Goal: Task Accomplishment & Management: Complete application form

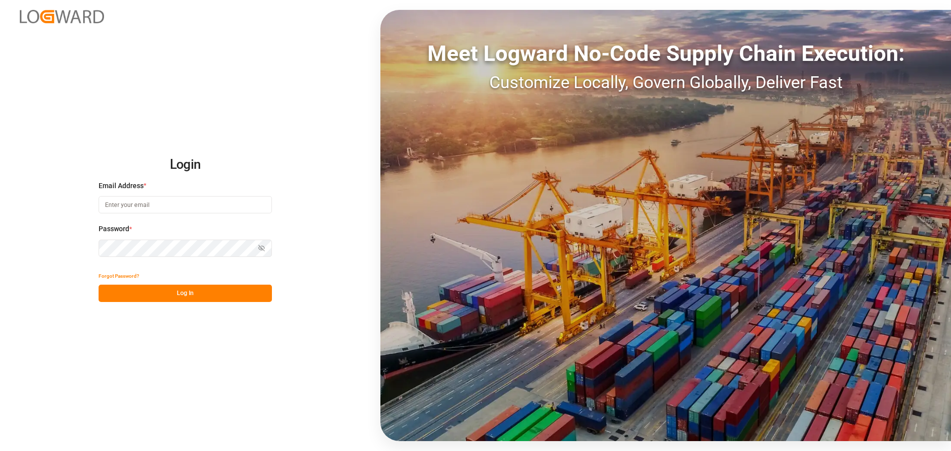
type input "[EMAIL_ADDRESS][DOMAIN_NAME]"
click at [149, 283] on div "Forgot Password?" at bounding box center [185, 276] width 173 height 17
click at [163, 299] on button "Log In" at bounding box center [185, 293] width 173 height 17
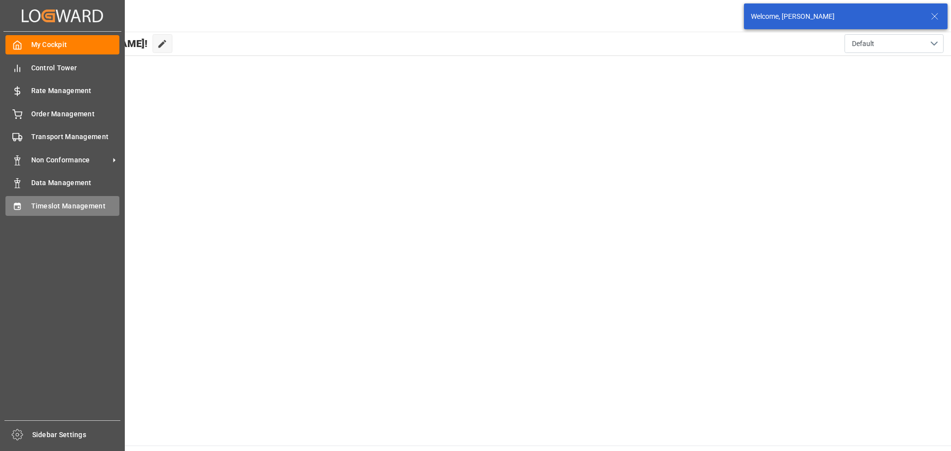
click at [51, 203] on span "Timeslot Management" at bounding box center [75, 206] width 89 height 10
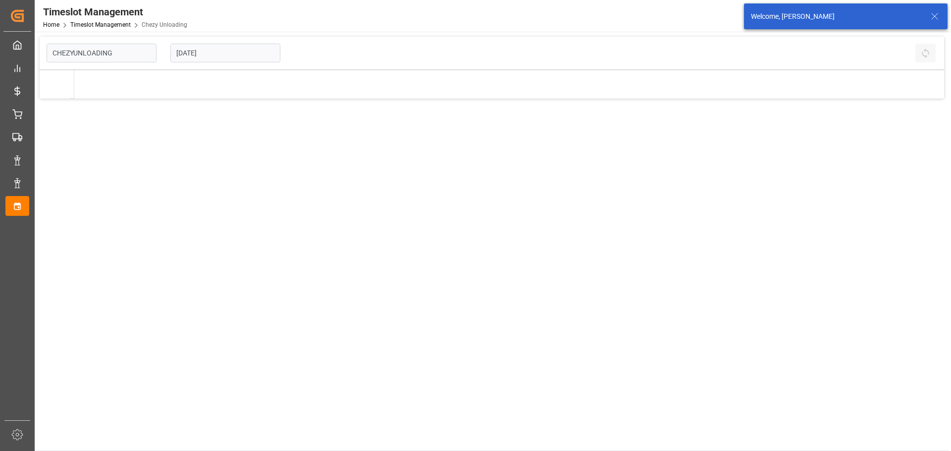
type input "Chezy Unloading"
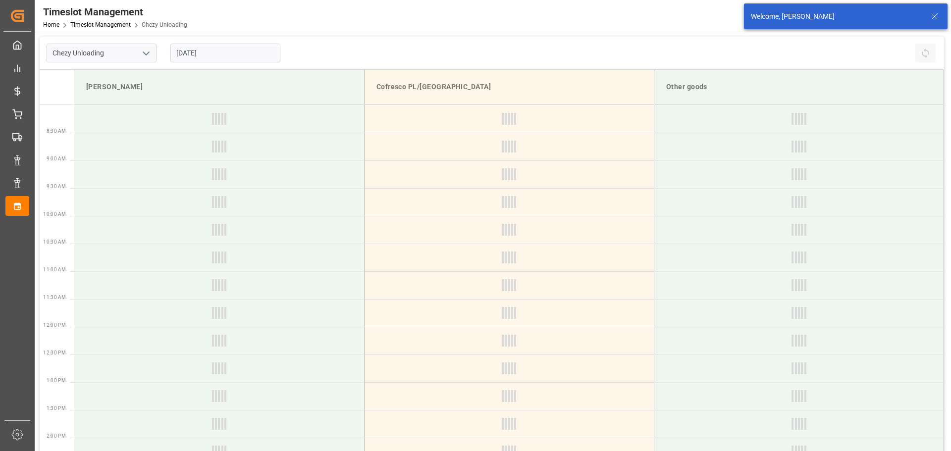
drag, startPoint x: 200, startPoint y: 53, endPoint x: 212, endPoint y: 45, distance: 14.4
click at [202, 51] on input "[DATE]" at bounding box center [225, 53] width 110 height 19
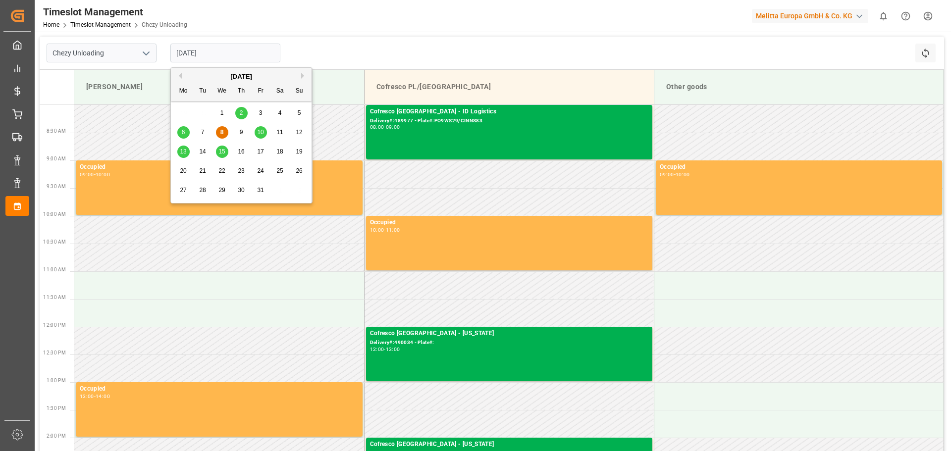
click at [243, 154] on span "16" at bounding box center [241, 151] width 6 height 7
type input "[DATE]"
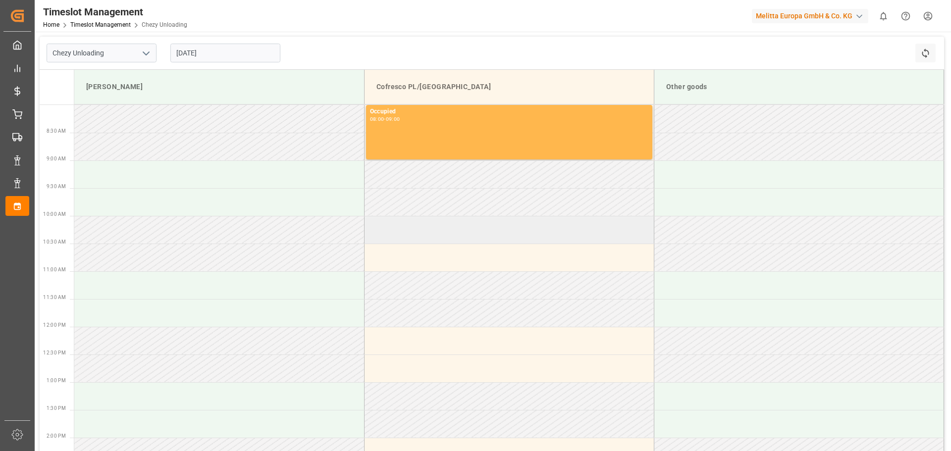
click at [440, 228] on td at bounding box center [509, 230] width 290 height 28
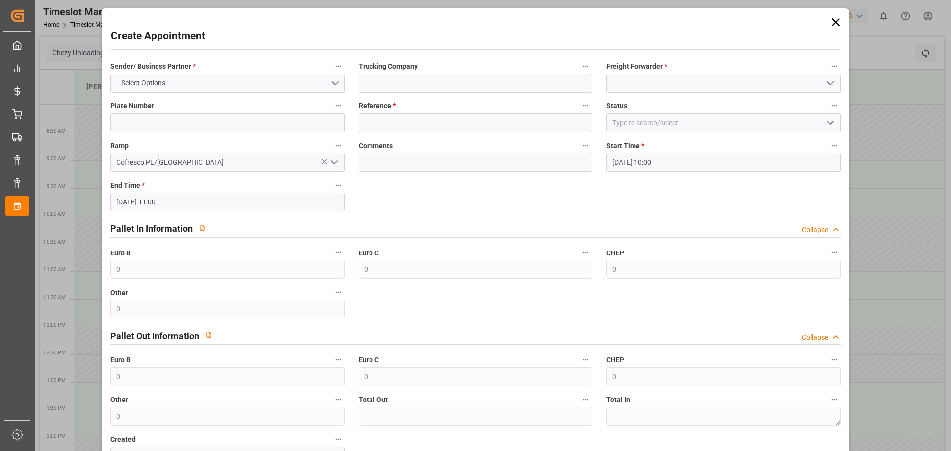
drag, startPoint x: 384, startPoint y: 75, endPoint x: 456, endPoint y: 23, distance: 88.8
click at [452, 11] on div "Create Appointment Sender/ Business Partner * Select Options Trucking Company F…" at bounding box center [475, 262] width 743 height 502
drag, startPoint x: 393, startPoint y: 91, endPoint x: 397, endPoint y: 85, distance: 7.1
click at [394, 89] on input at bounding box center [476, 83] width 234 height 19
type input "ID Logistics"
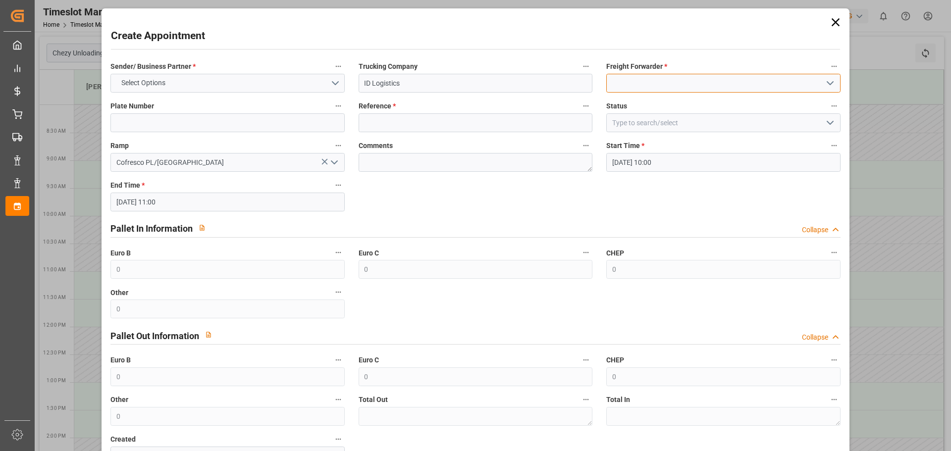
click at [622, 78] on input at bounding box center [724, 83] width 234 height 19
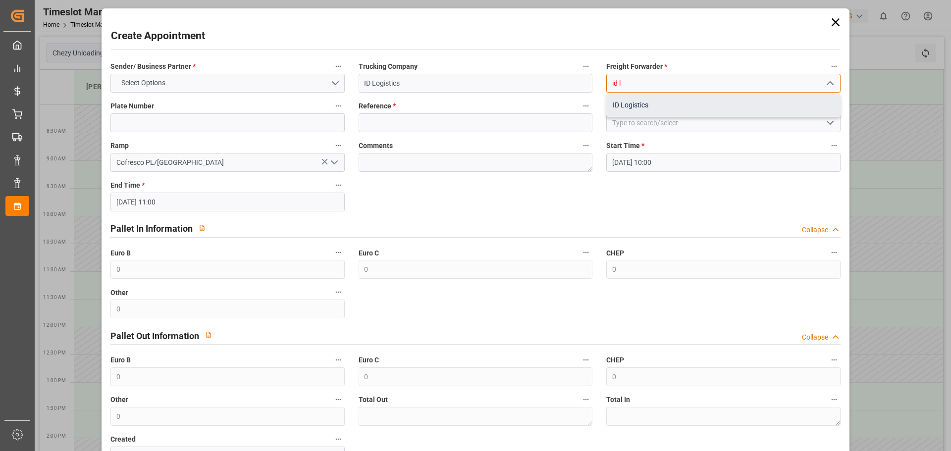
click at [624, 103] on div "ID Logistics" at bounding box center [723, 105] width 233 height 22
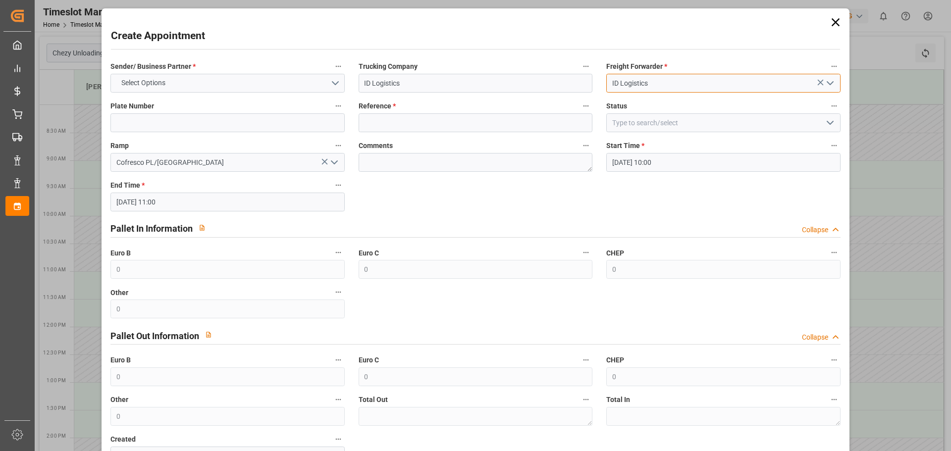
type input "ID Logistics"
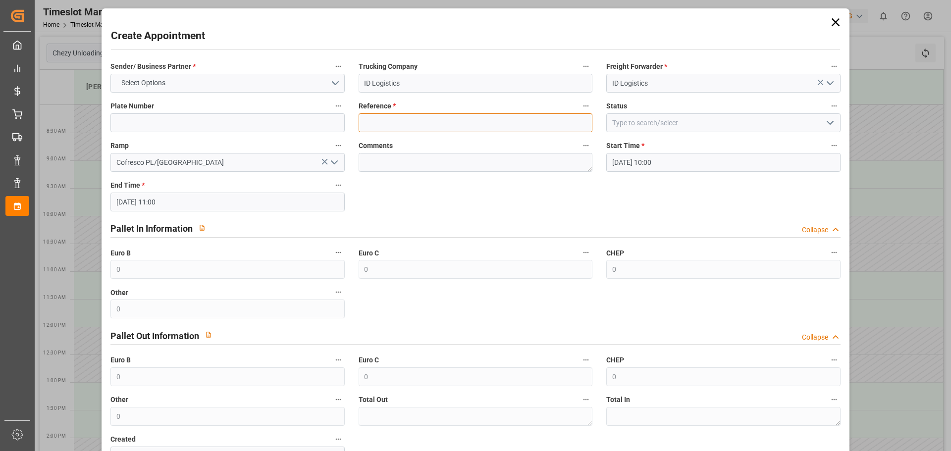
click at [404, 127] on input at bounding box center [476, 122] width 234 height 19
paste input "490247"
type input "490247"
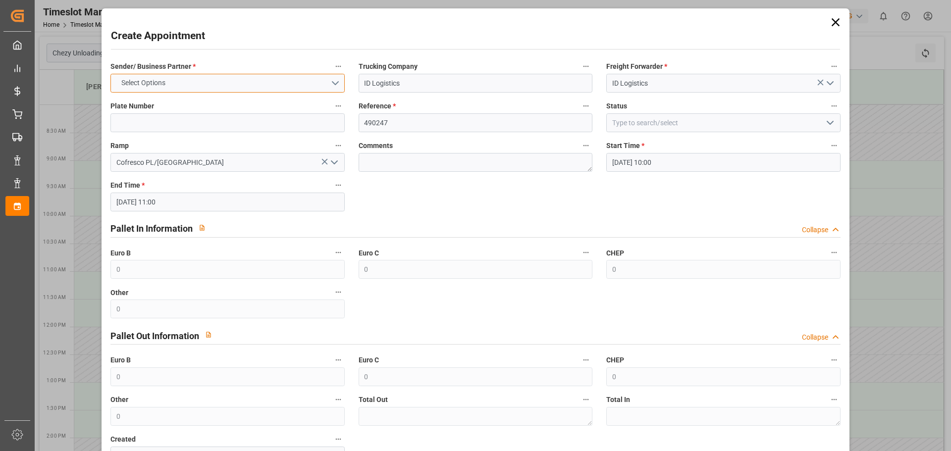
click at [173, 85] on button "Select Options" at bounding box center [228, 83] width 234 height 19
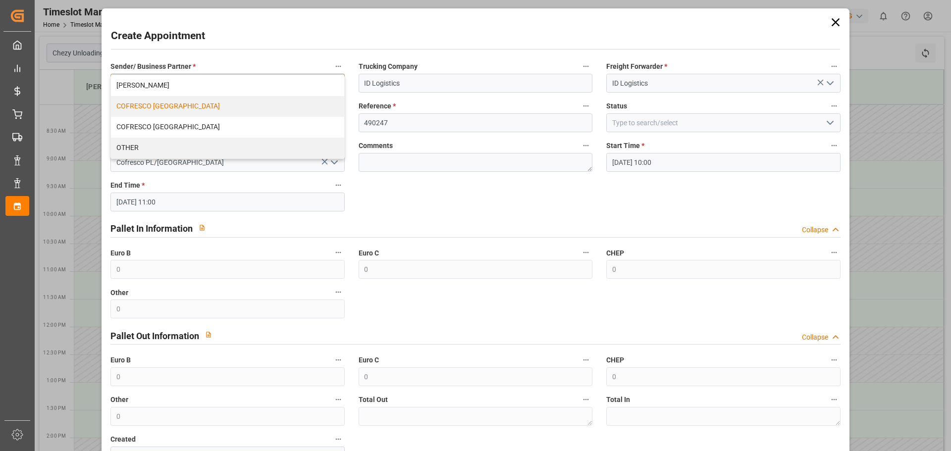
click at [169, 113] on div "COFRESCO [GEOGRAPHIC_DATA]" at bounding box center [227, 106] width 233 height 21
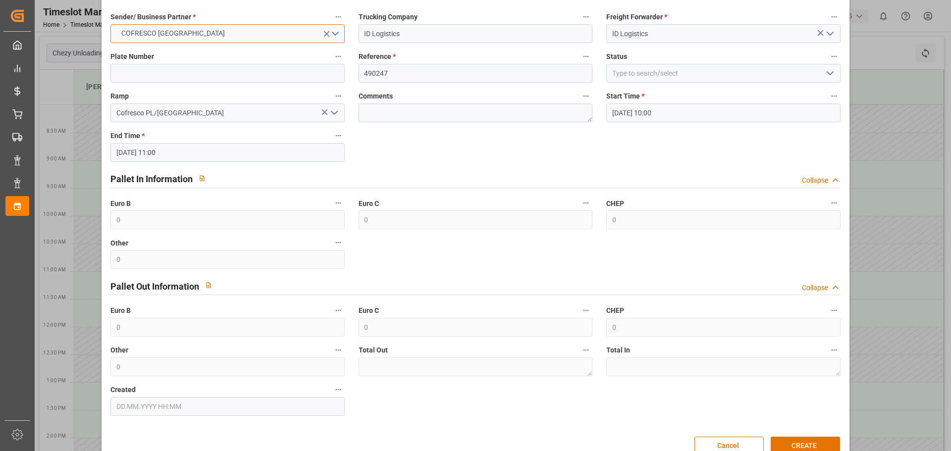
scroll to position [72, 0]
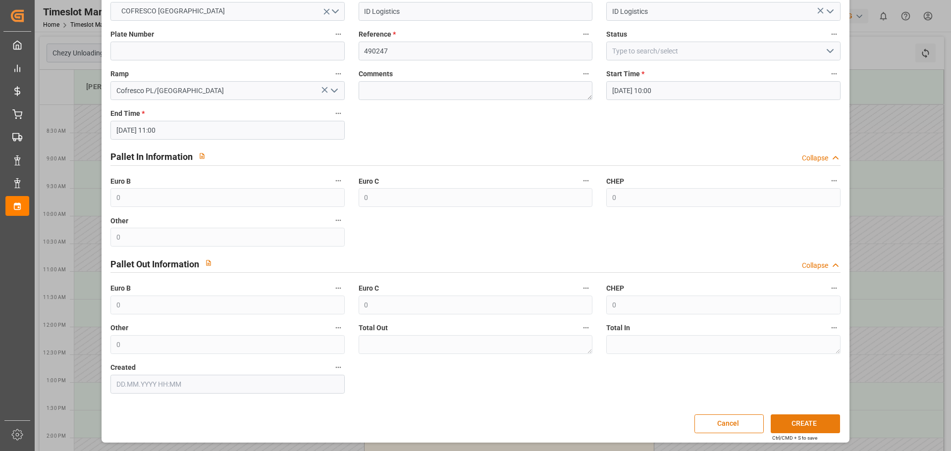
click at [807, 422] on button "CREATE" at bounding box center [805, 424] width 69 height 19
